Goal: Navigation & Orientation: Find specific page/section

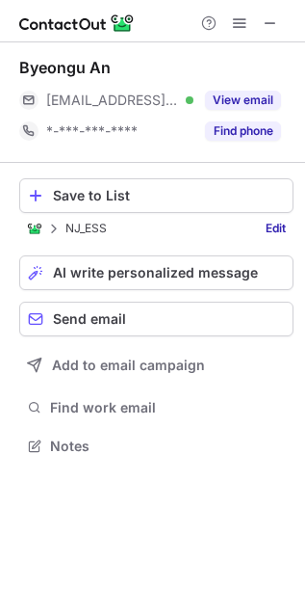
scroll to position [10, 10]
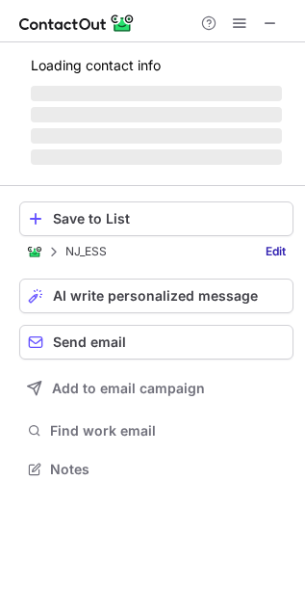
scroll to position [10, 10]
